Goal: Navigation & Orientation: Find specific page/section

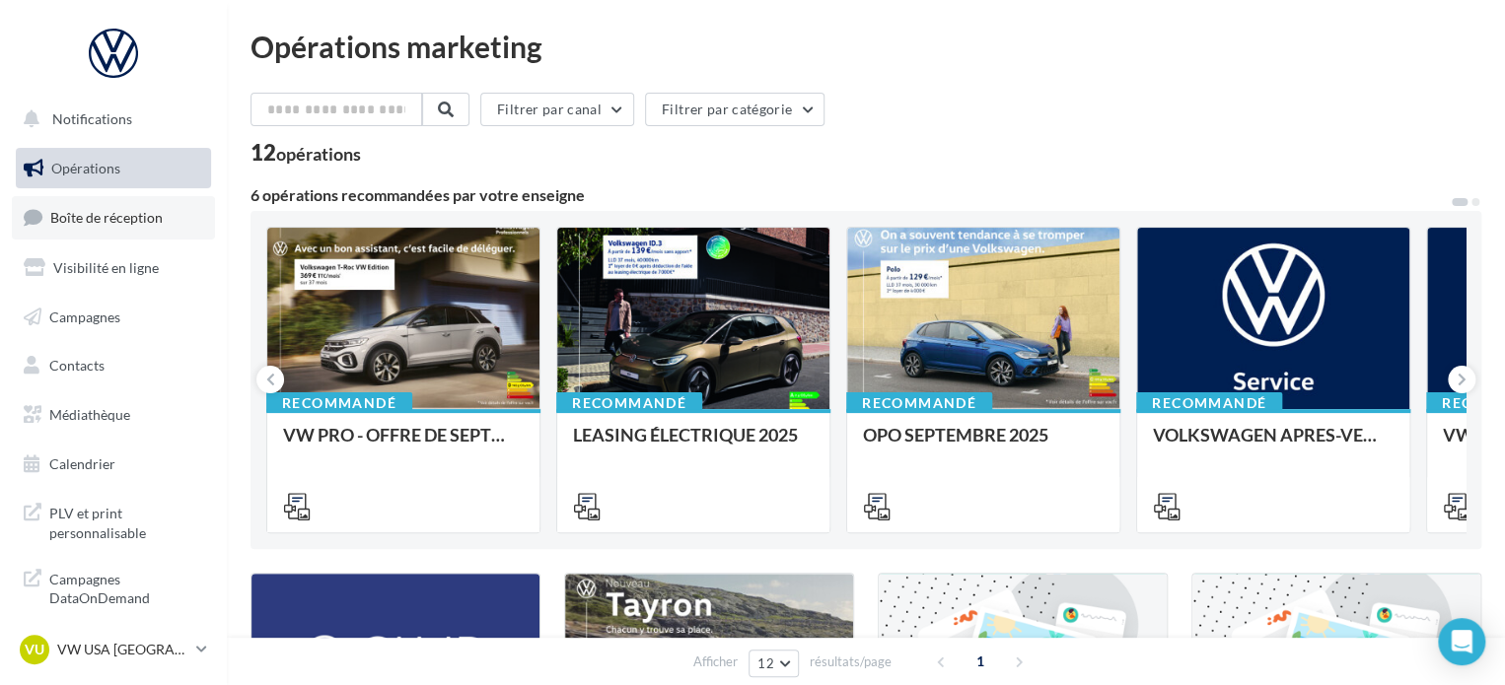
click at [118, 224] on span "Boîte de réception" at bounding box center [106, 217] width 112 height 17
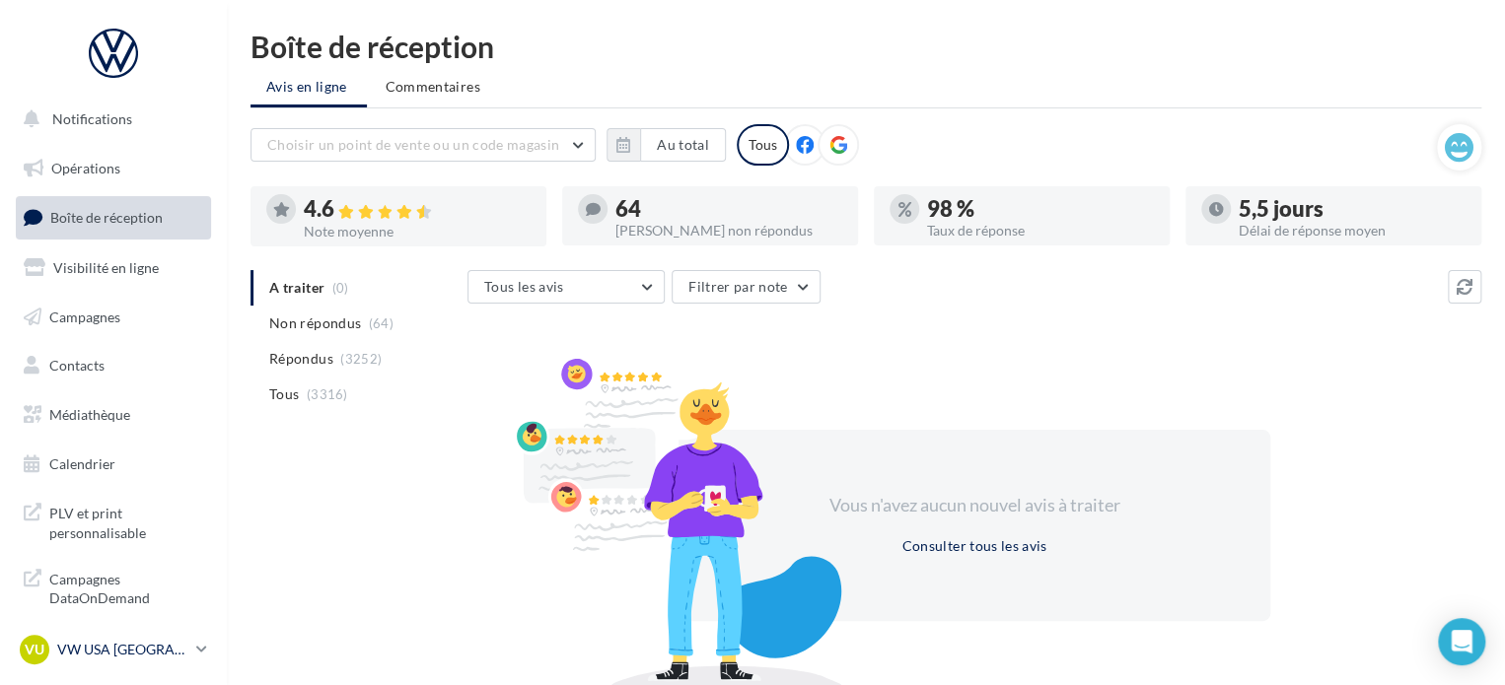
click at [109, 655] on p "VW USA [GEOGRAPHIC_DATA]" at bounding box center [122, 650] width 131 height 20
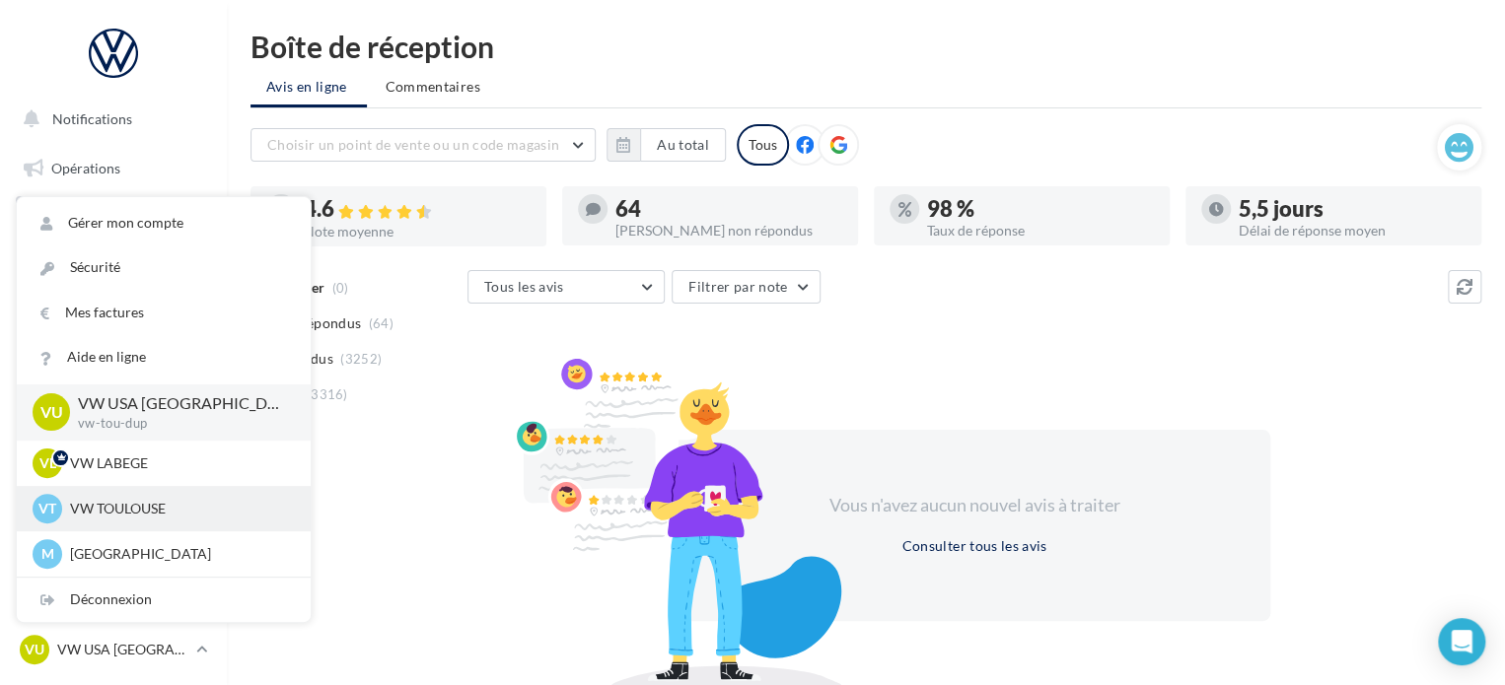
click at [122, 492] on div "VT VW TOULOUSE vw-cap-dup" at bounding box center [164, 508] width 294 height 45
click at [155, 504] on p "VW TOULOUSE" at bounding box center [178, 509] width 217 height 20
click at [174, 490] on div "VT VW TOULOUSE vw-cap-dup" at bounding box center [164, 508] width 294 height 45
click at [157, 510] on p "VW TOULOUSE" at bounding box center [178, 509] width 217 height 20
